Goal: Information Seeking & Learning: Check status

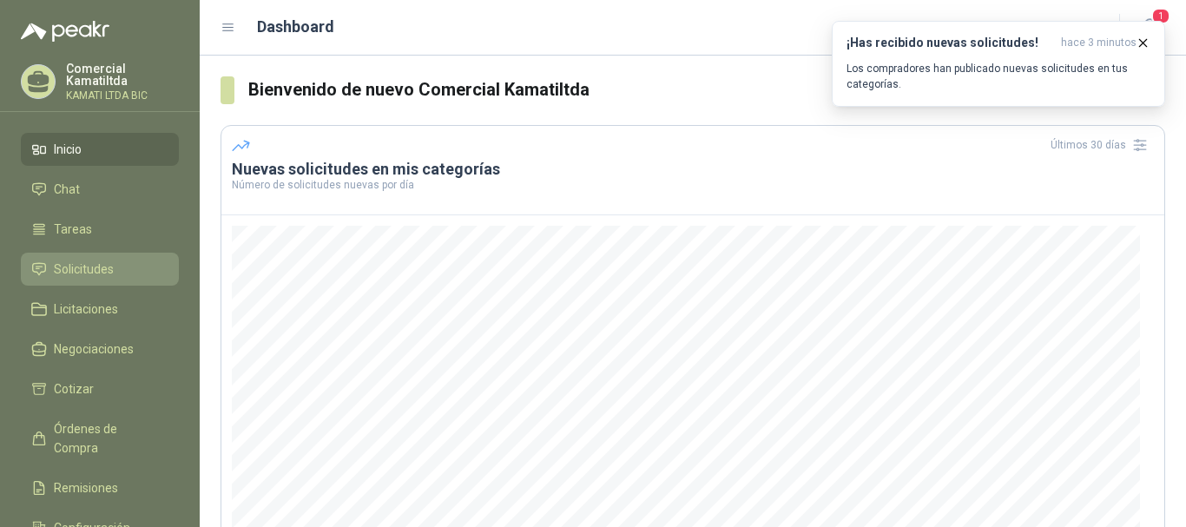
click at [119, 269] on li "Solicitudes" at bounding box center [99, 269] width 137 height 19
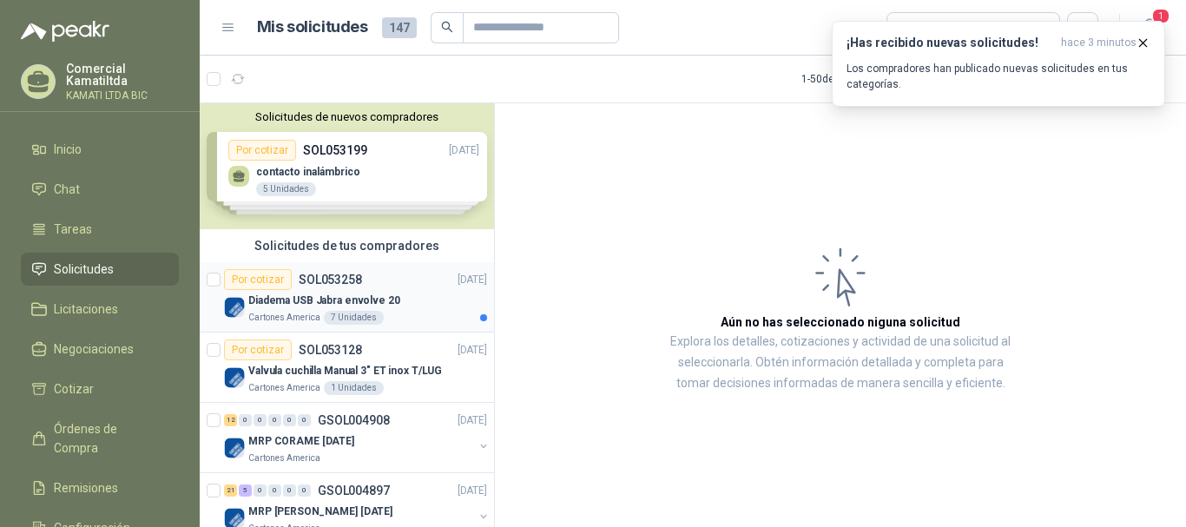
scroll to position [87, 0]
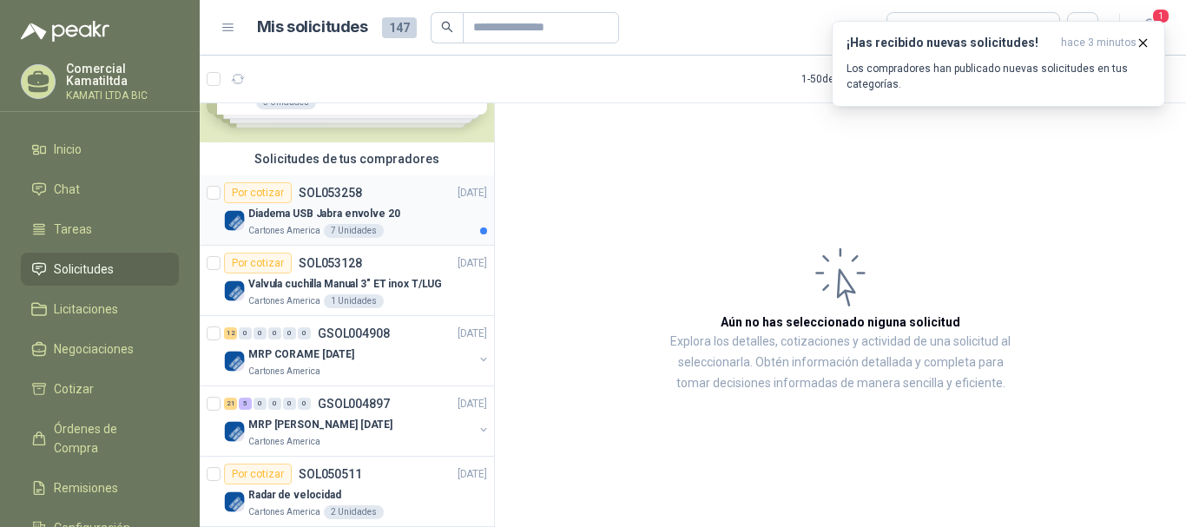
click at [411, 231] on div "Cartones America 7 Unidades" at bounding box center [367, 231] width 239 height 14
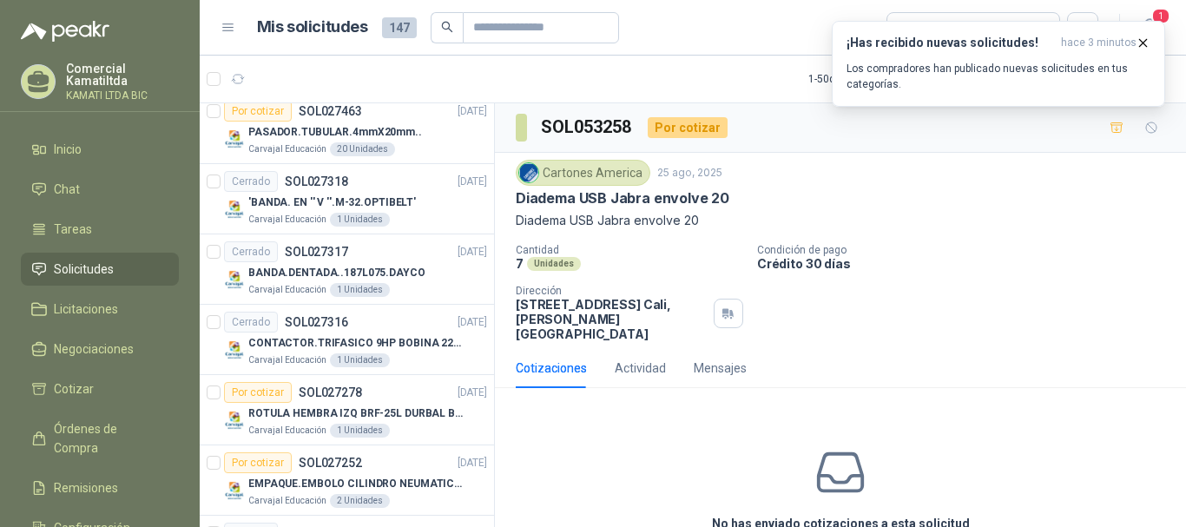
scroll to position [1736, 0]
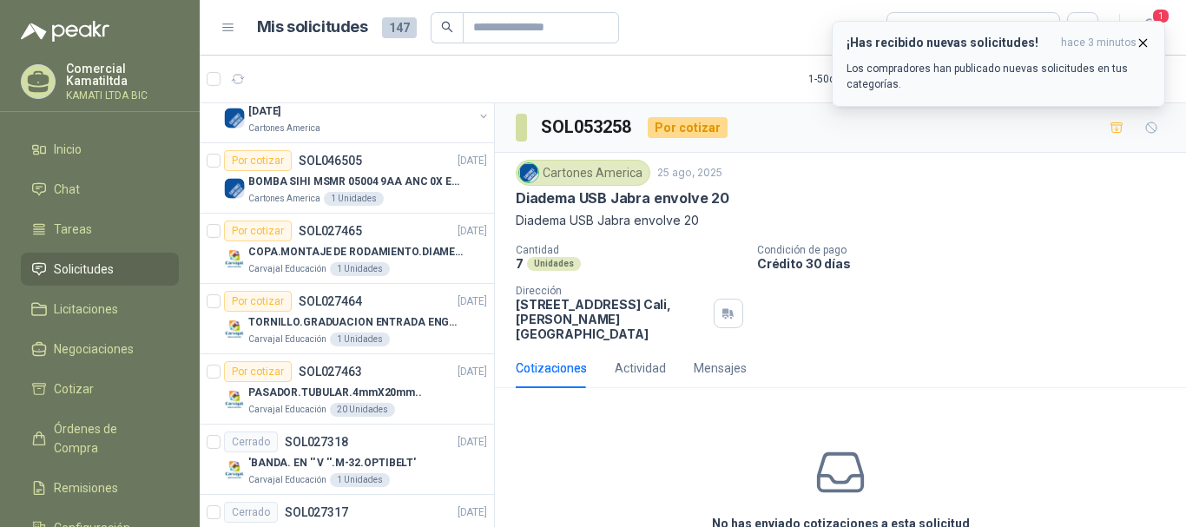
click at [1001, 66] on p "Los compradores han publicado nuevas solicitudes en tus categorías." at bounding box center [998, 76] width 304 height 31
